Goal: Use online tool/utility: Utilize a website feature to perform a specific function

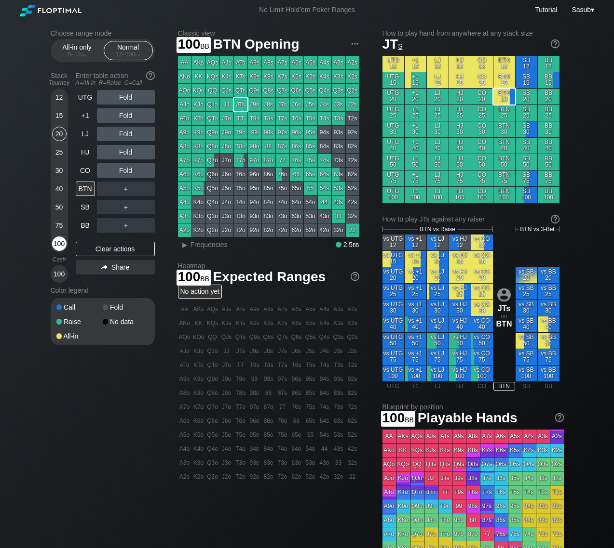
click at [56, 241] on div "100" at bounding box center [59, 244] width 14 height 14
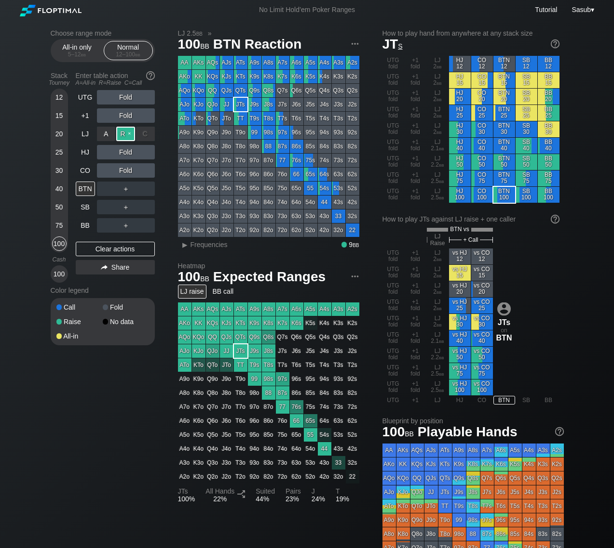
click at [125, 131] on div "R ✕" at bounding box center [125, 134] width 19 height 14
click at [83, 193] on div "BTN" at bounding box center [85, 189] width 19 height 14
click at [123, 134] on div "R ✕" at bounding box center [125, 134] width 19 height 14
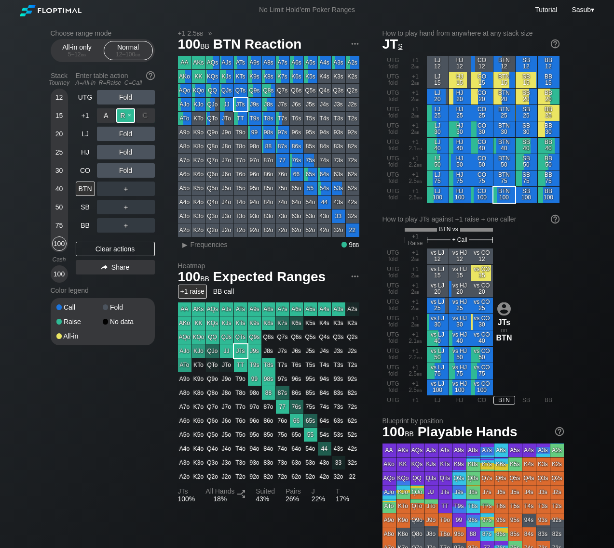
click at [130, 113] on div "R ✕" at bounding box center [125, 115] width 19 height 14
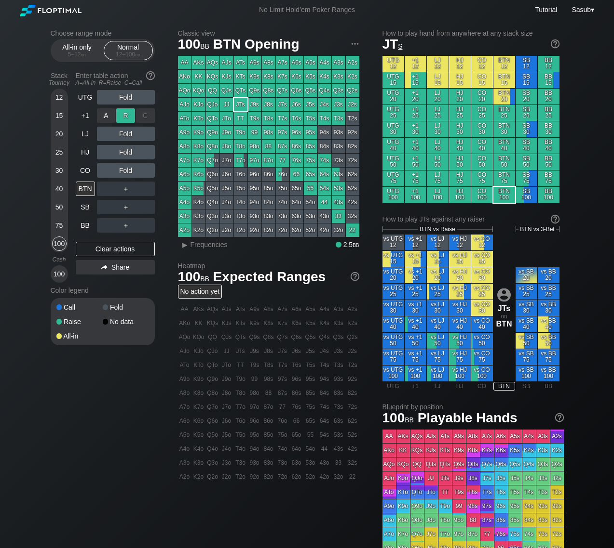
click at [130, 113] on div "R ✕" at bounding box center [125, 115] width 19 height 14
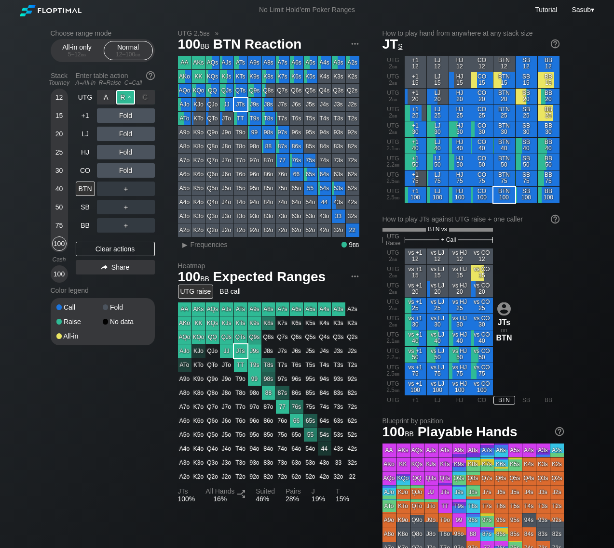
click at [128, 93] on div "R ✕" at bounding box center [125, 97] width 19 height 14
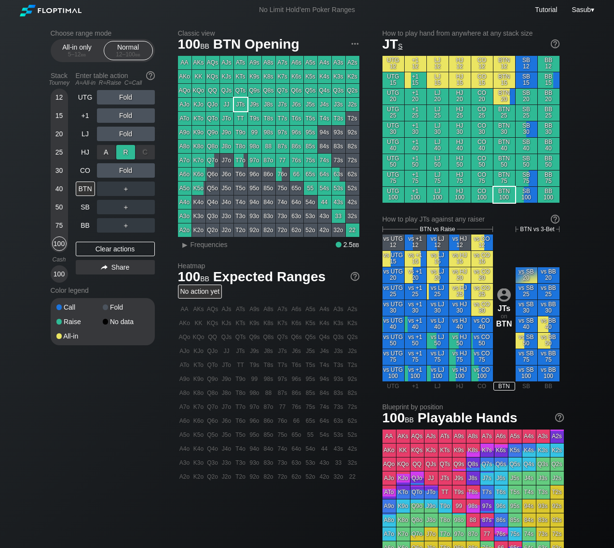
click at [128, 150] on div "R ✕" at bounding box center [125, 152] width 19 height 14
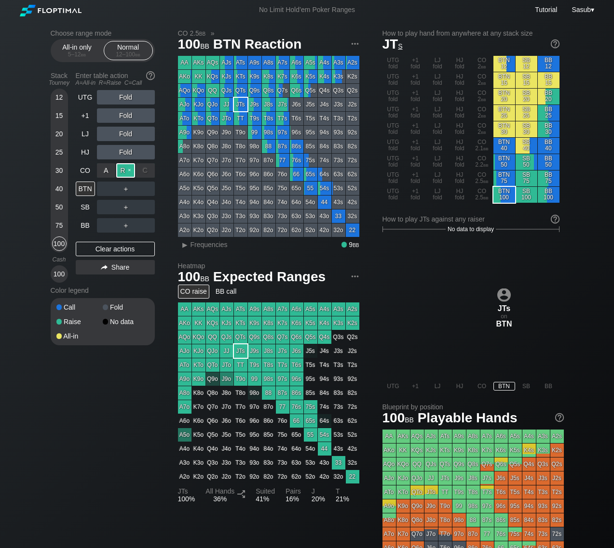
click at [127, 167] on div "R ✕" at bounding box center [125, 170] width 19 height 14
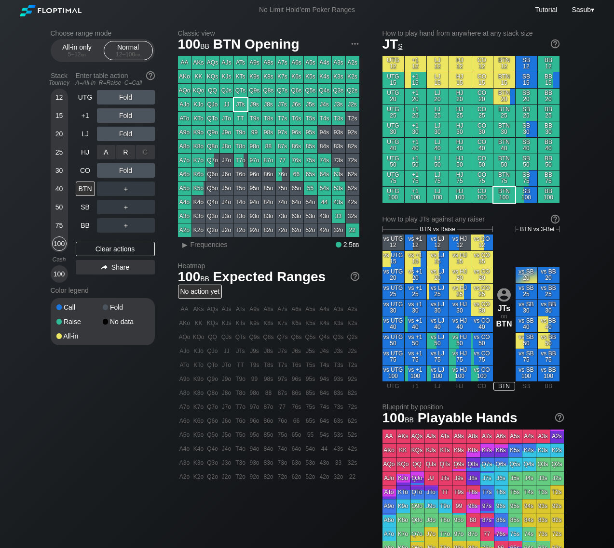
click at [128, 148] on div "R ✕" at bounding box center [125, 152] width 19 height 14
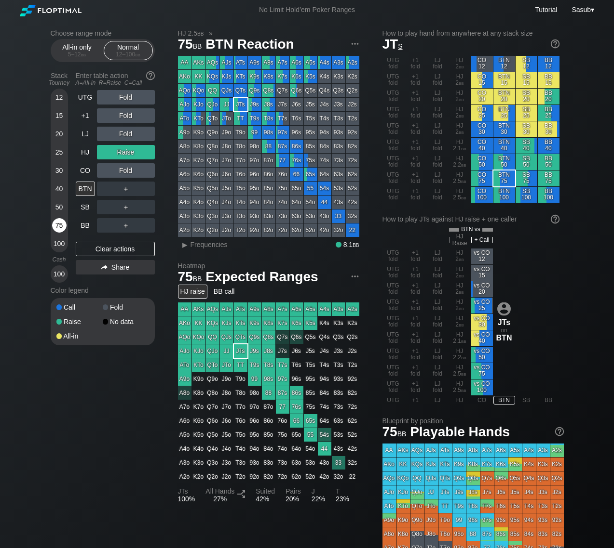
click at [58, 227] on div "75" at bounding box center [59, 225] width 14 height 14
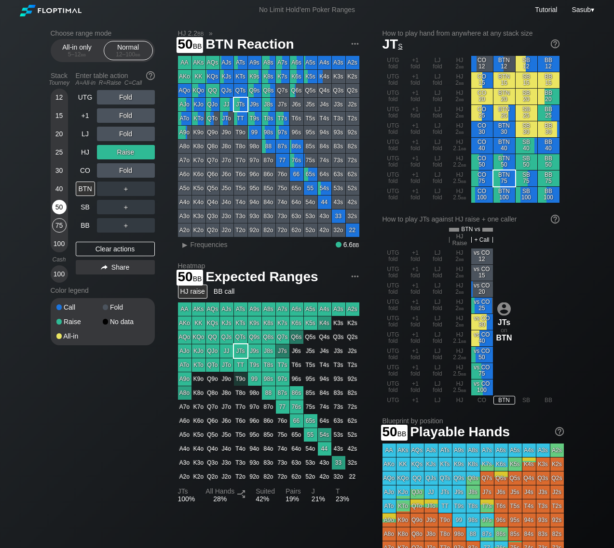
click at [60, 206] on div "50" at bounding box center [59, 207] width 14 height 14
